Goal: Information Seeking & Learning: Learn about a topic

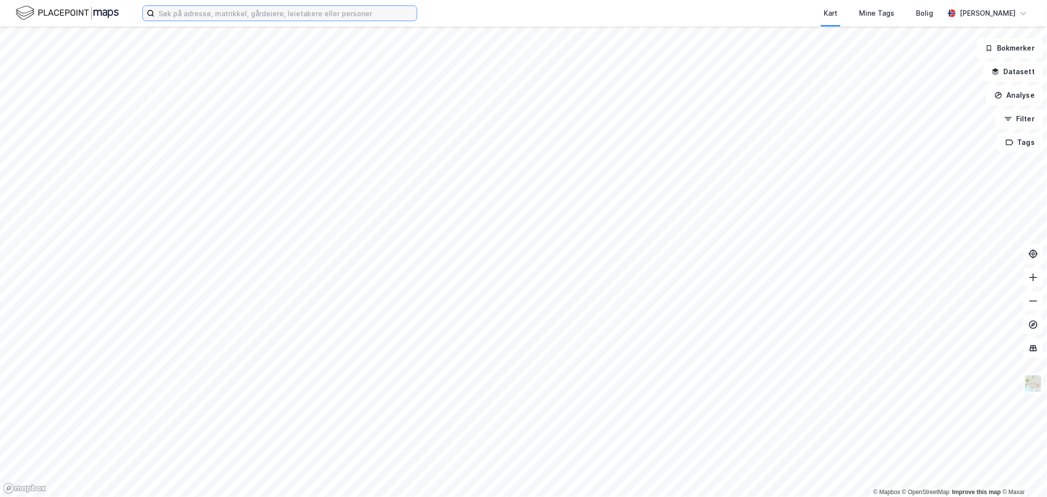
click at [308, 9] on input at bounding box center [286, 13] width 262 height 15
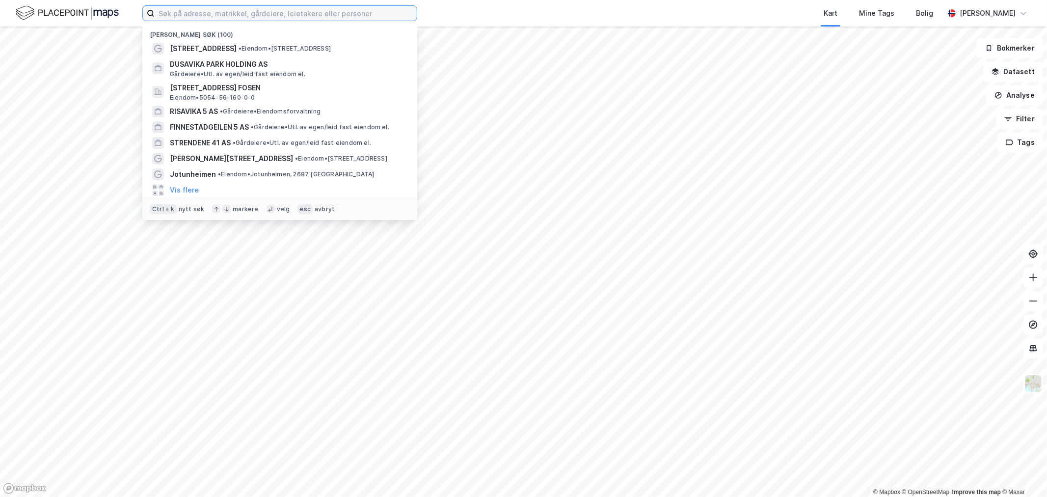
paste input "916 597 924"
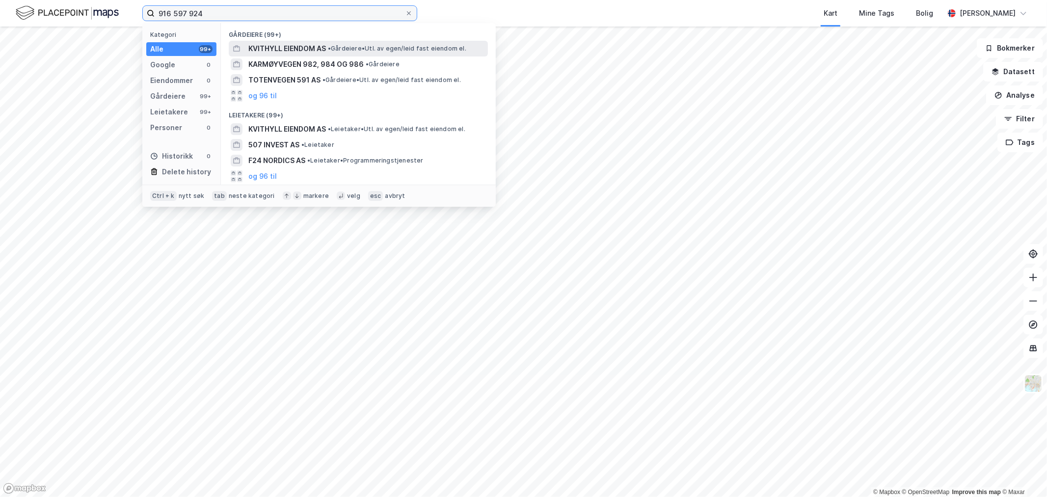
type input "916 597 924"
click at [306, 46] on span "KVITHYLL EIENDOM AS" at bounding box center [287, 49] width 78 height 12
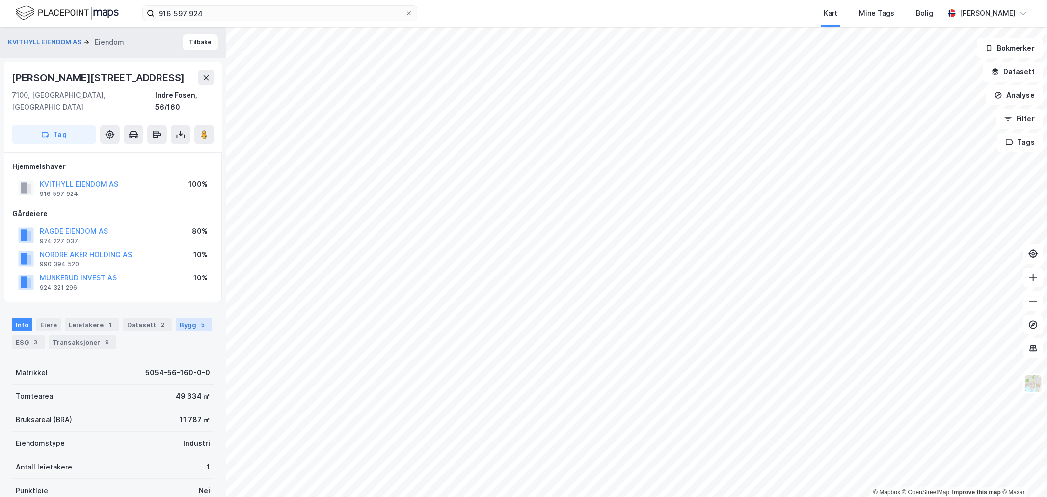
click at [179, 318] on div "Bygg 5" at bounding box center [194, 325] width 36 height 14
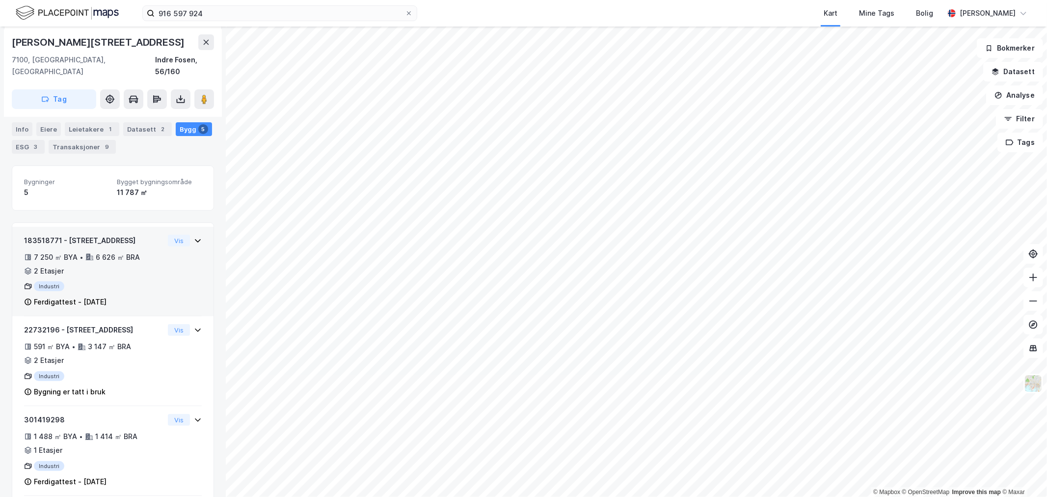
scroll to position [193, 0]
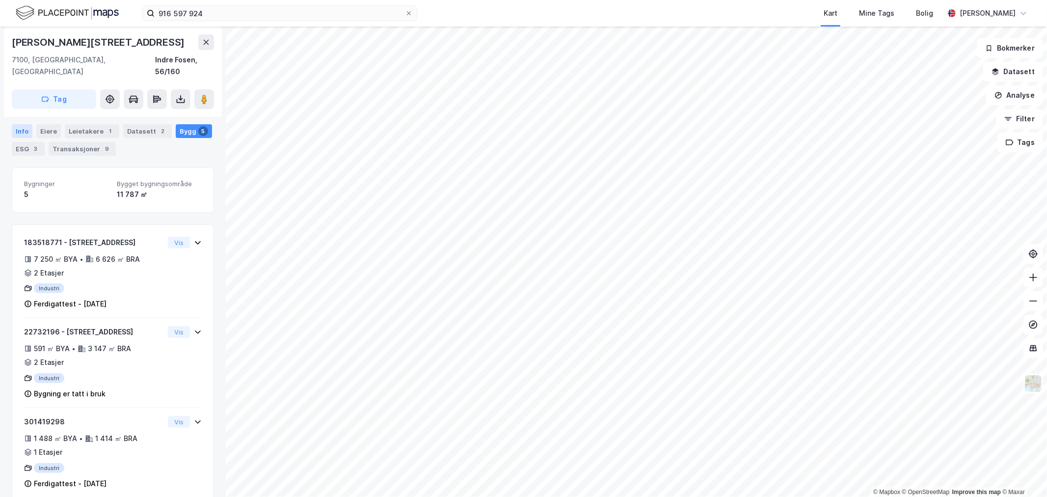
click at [23, 125] on div "Info" at bounding box center [22, 131] width 21 height 14
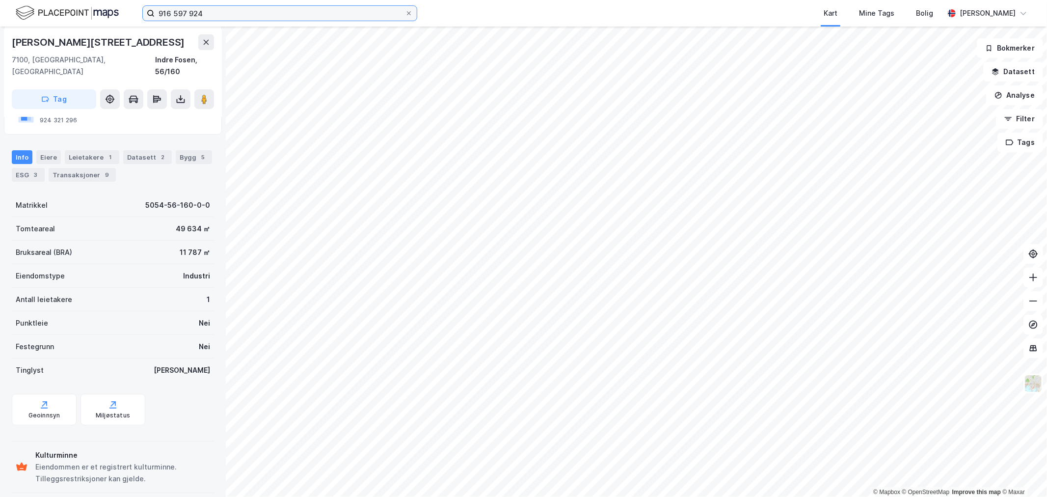
click at [251, 16] on input "916 597 924" at bounding box center [280, 13] width 250 height 15
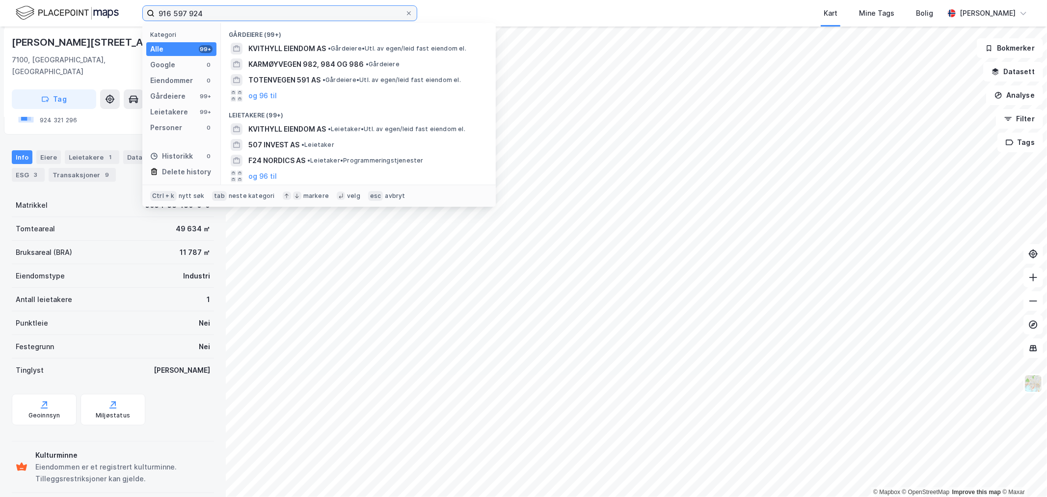
click at [262, 12] on input "916 597 924" at bounding box center [280, 13] width 250 height 15
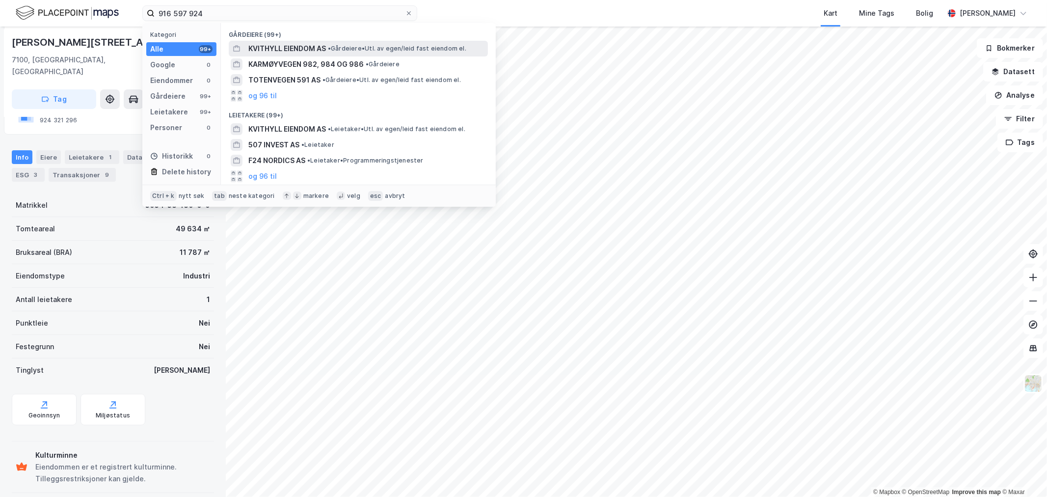
click at [275, 43] on span "KVITHYLL EIENDOM AS" at bounding box center [287, 49] width 78 height 12
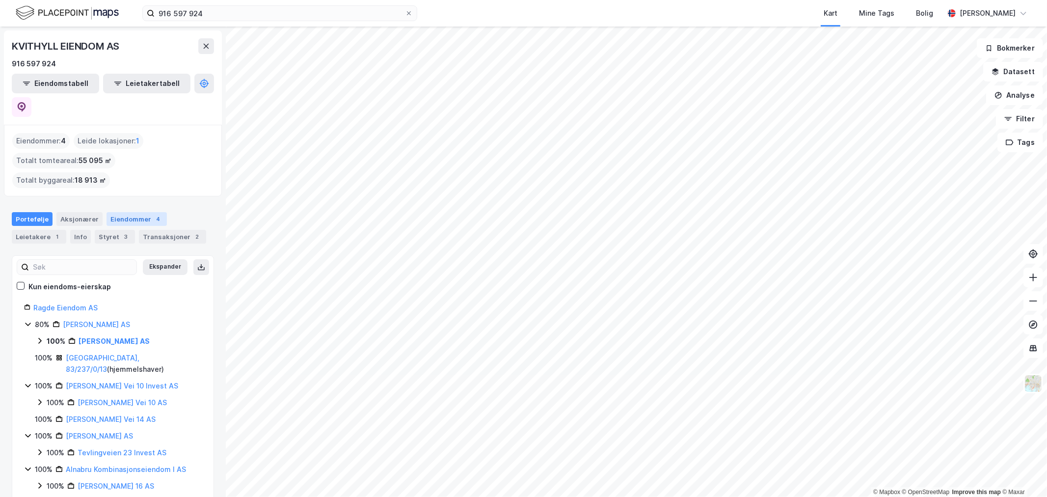
click at [131, 212] on div "Eiendommer 4" at bounding box center [136, 219] width 60 height 14
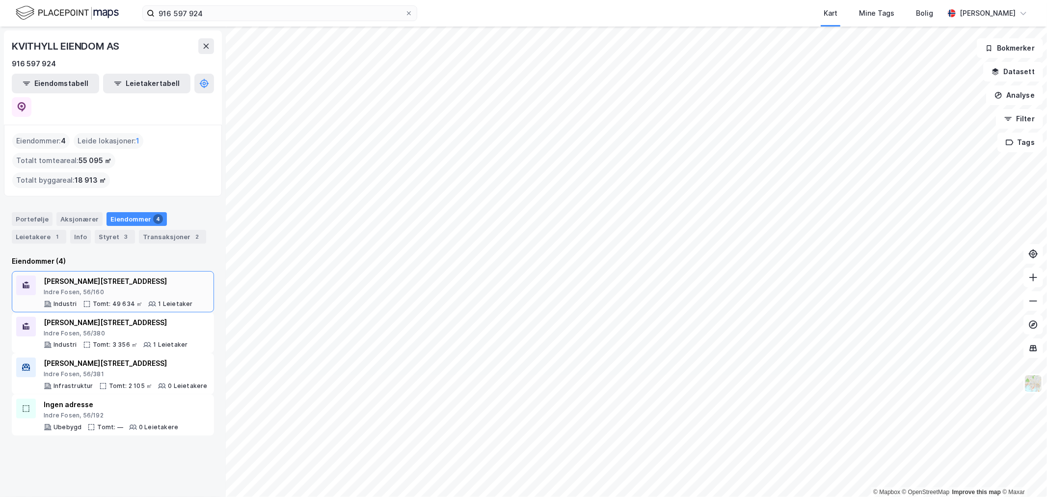
click at [124, 275] on div "[STREET_ADDRESS] Tomt: 49 634 ㎡ 1 Leietaker" at bounding box center [118, 291] width 149 height 32
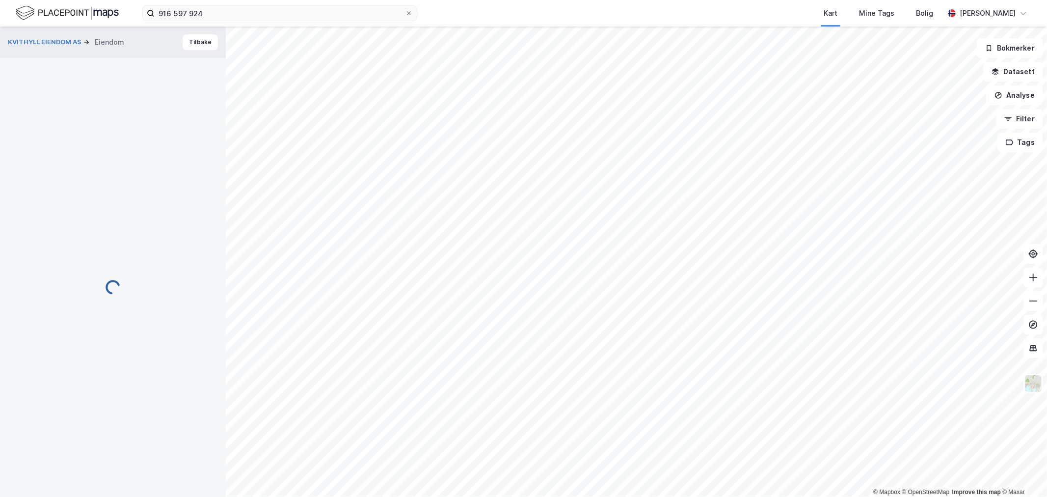
scroll to position [167, 0]
